Goal: Task Accomplishment & Management: Use online tool/utility

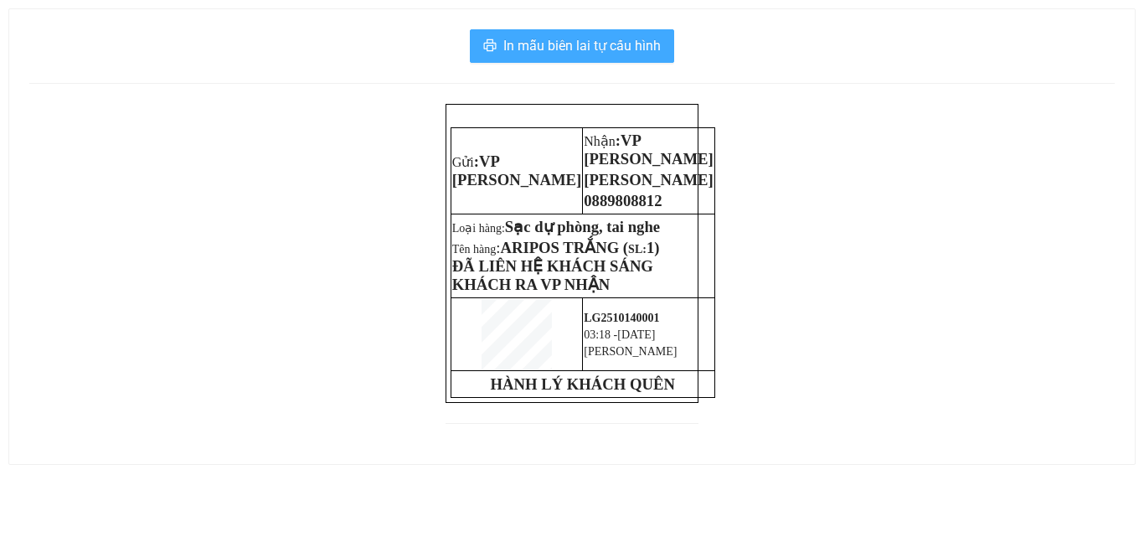
click at [551, 53] on span "In mẫu biên lai tự cấu hình" at bounding box center [581, 45] width 157 height 21
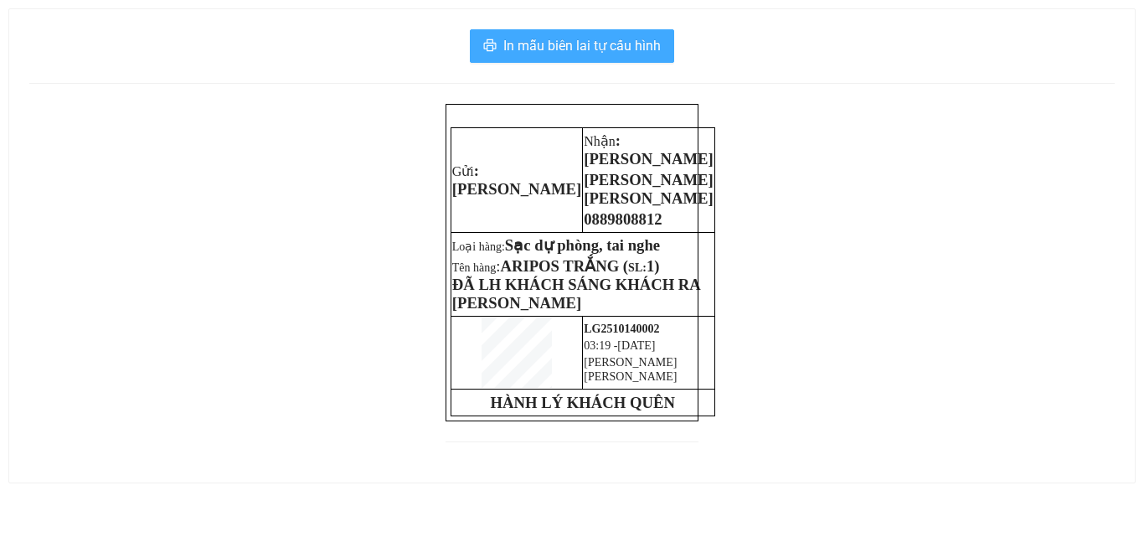
click at [564, 59] on button "In mẫu biên lai tự cấu hình" at bounding box center [572, 45] width 204 height 33
